Goal: Find specific page/section: Find specific page/section

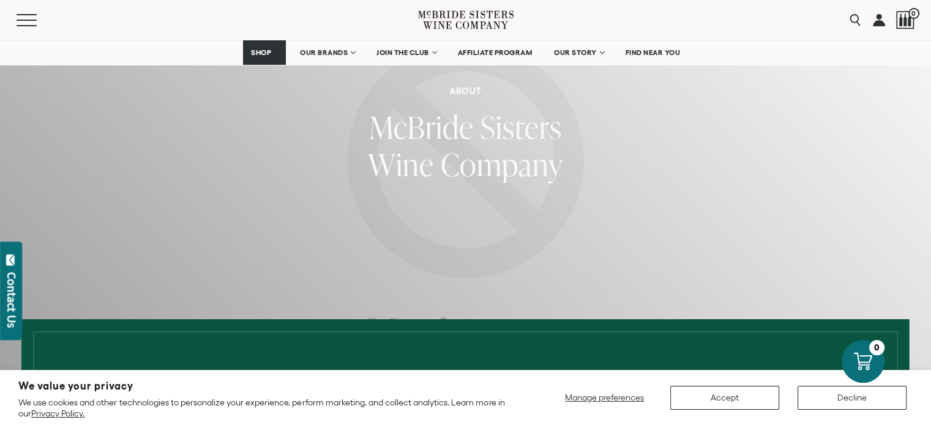
scroll to position [61, 0]
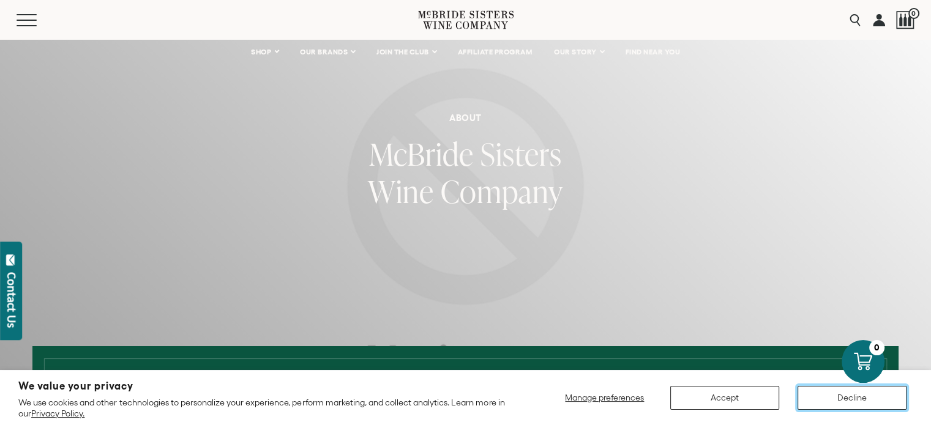
click at [849, 393] on button "Decline" at bounding box center [851, 398] width 109 height 24
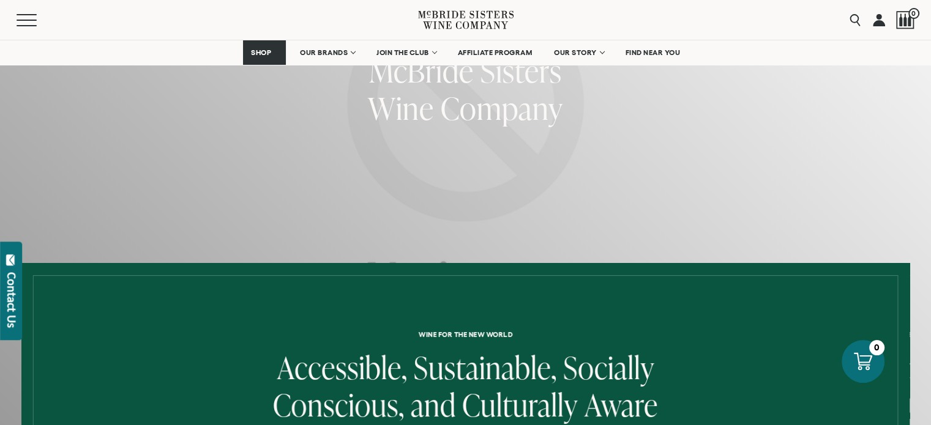
scroll to position [0, 0]
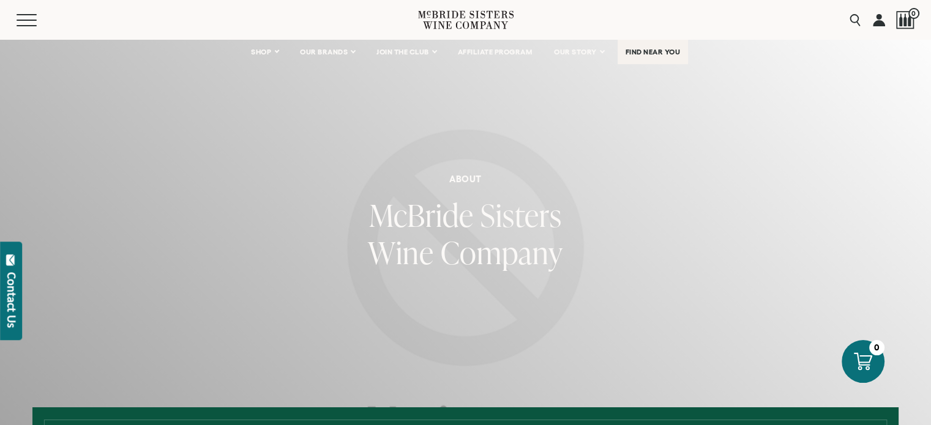
click at [648, 53] on span "FIND NEAR YOU" at bounding box center [652, 52] width 55 height 9
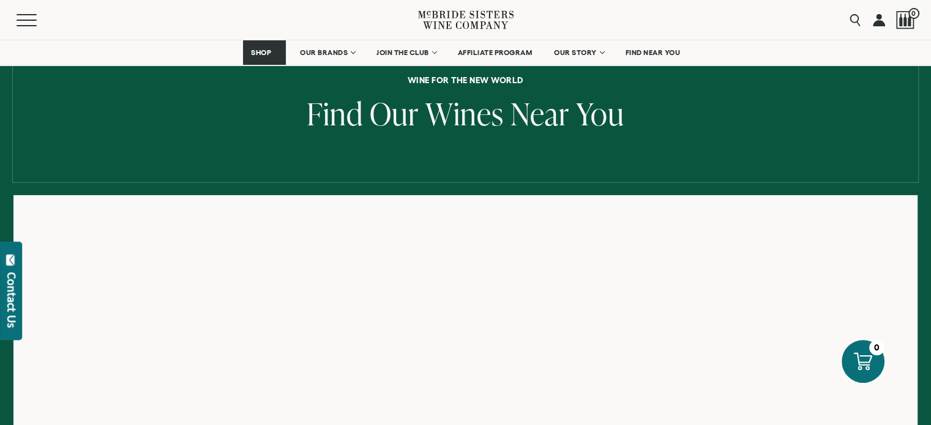
scroll to position [184, 0]
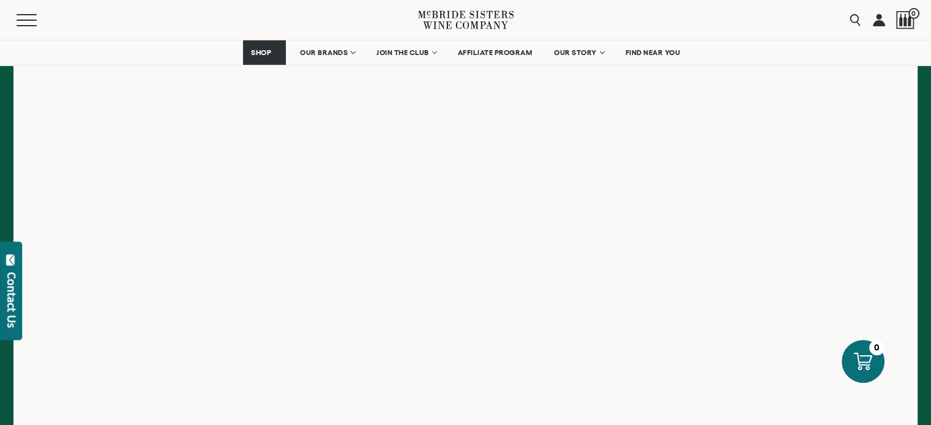
scroll to position [245, 0]
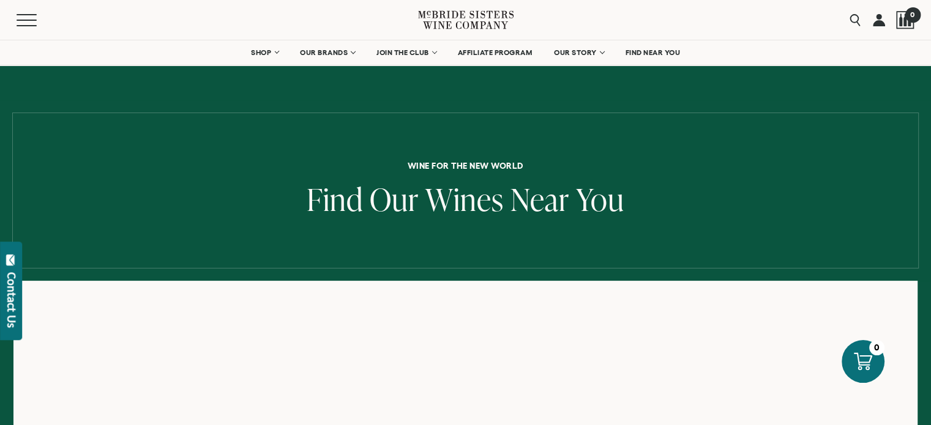
click at [908, 23] on div at bounding box center [905, 20] width 18 height 18
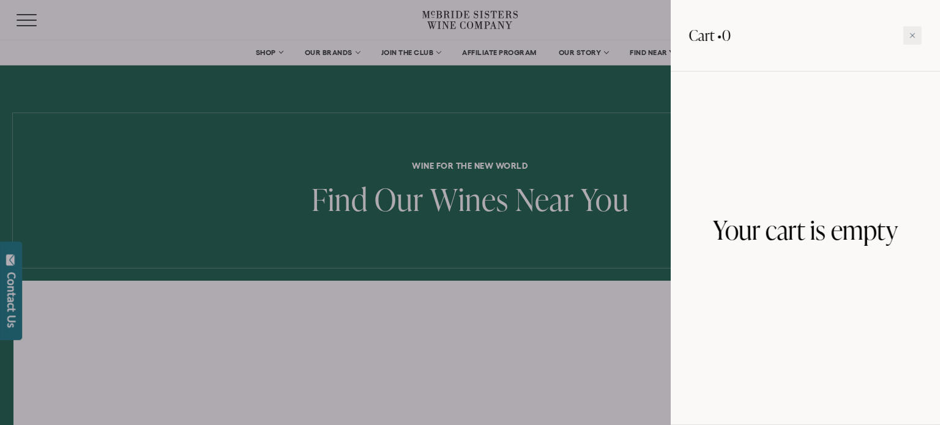
click at [538, 168] on div at bounding box center [470, 212] width 940 height 425
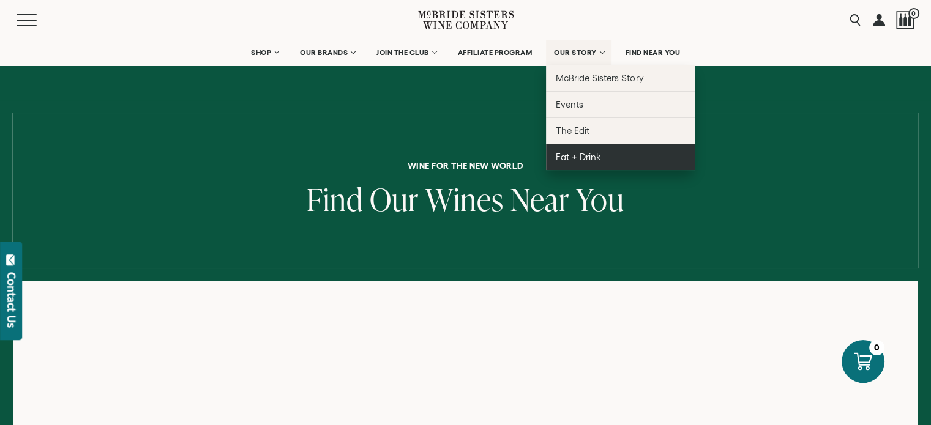
click at [603, 163] on link "Eat + Drink" at bounding box center [620, 157] width 149 height 26
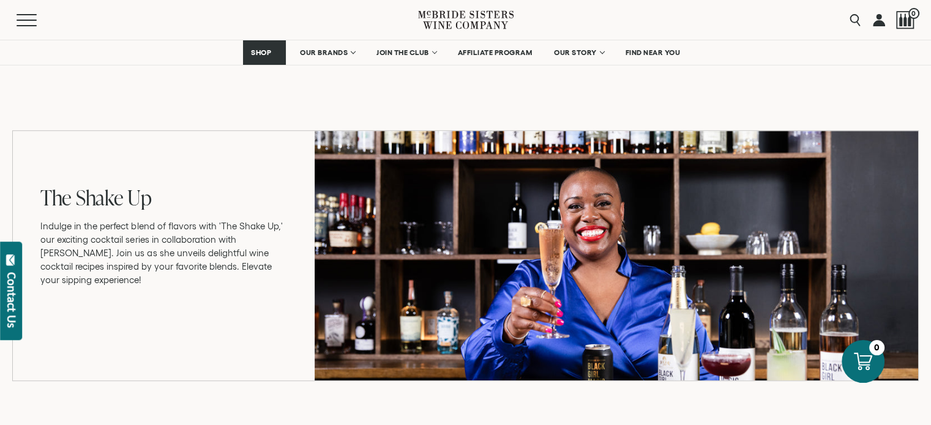
scroll to position [857, 0]
